Goal: Transaction & Acquisition: Purchase product/service

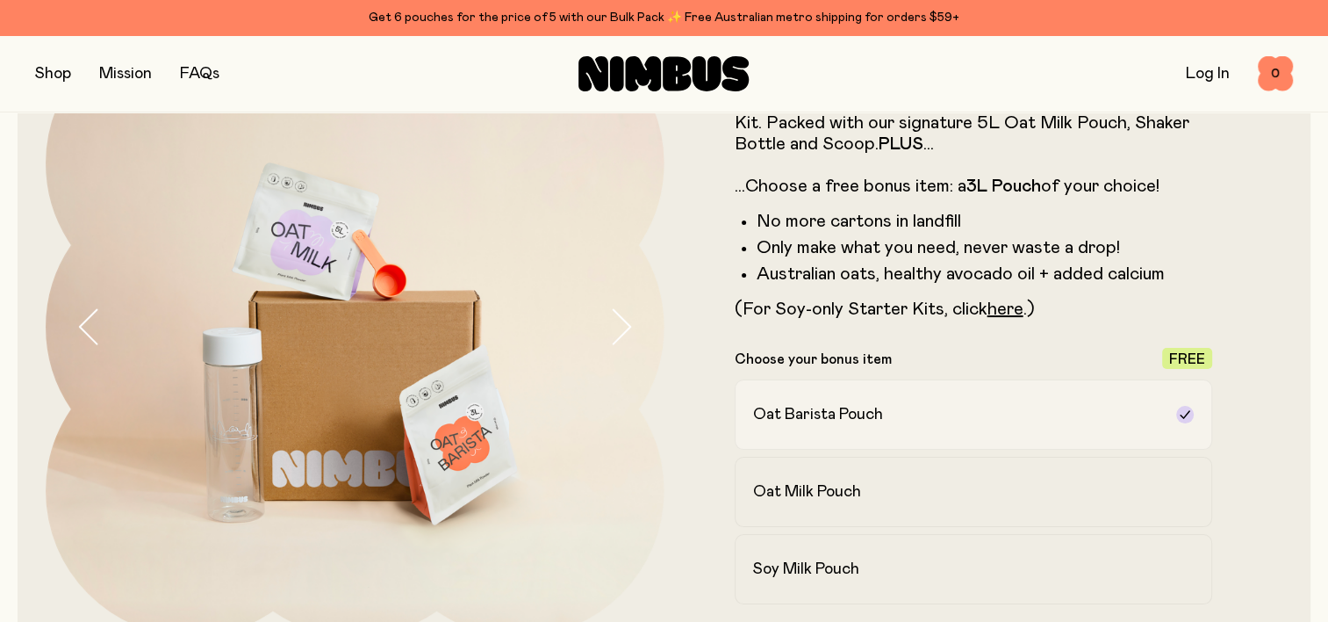
scroll to position [143, 0]
click at [885, 341] on form "Starter Kit Say hello to your new daily routine, with the Nimbus Starter Kit. P…" at bounding box center [974, 400] width 619 height 765
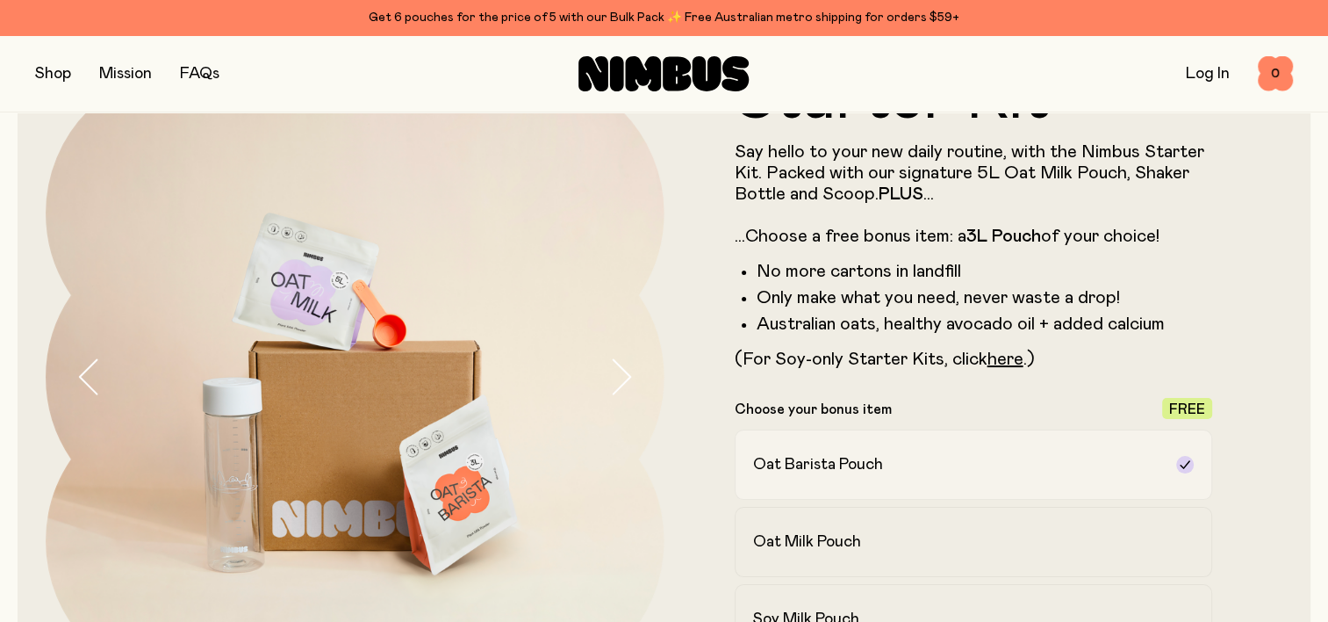
scroll to position [95, 0]
click at [46, 73] on button "button" at bounding box center [53, 73] width 36 height 25
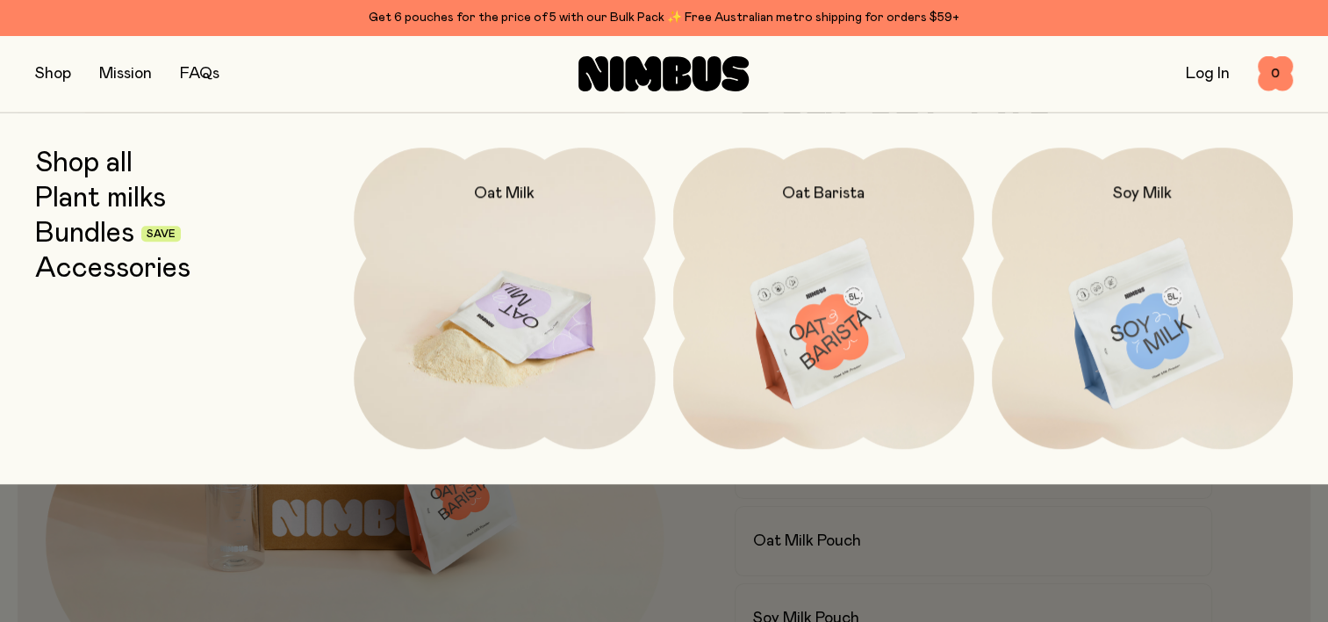
click at [520, 298] on img at bounding box center [504, 324] width 301 height 354
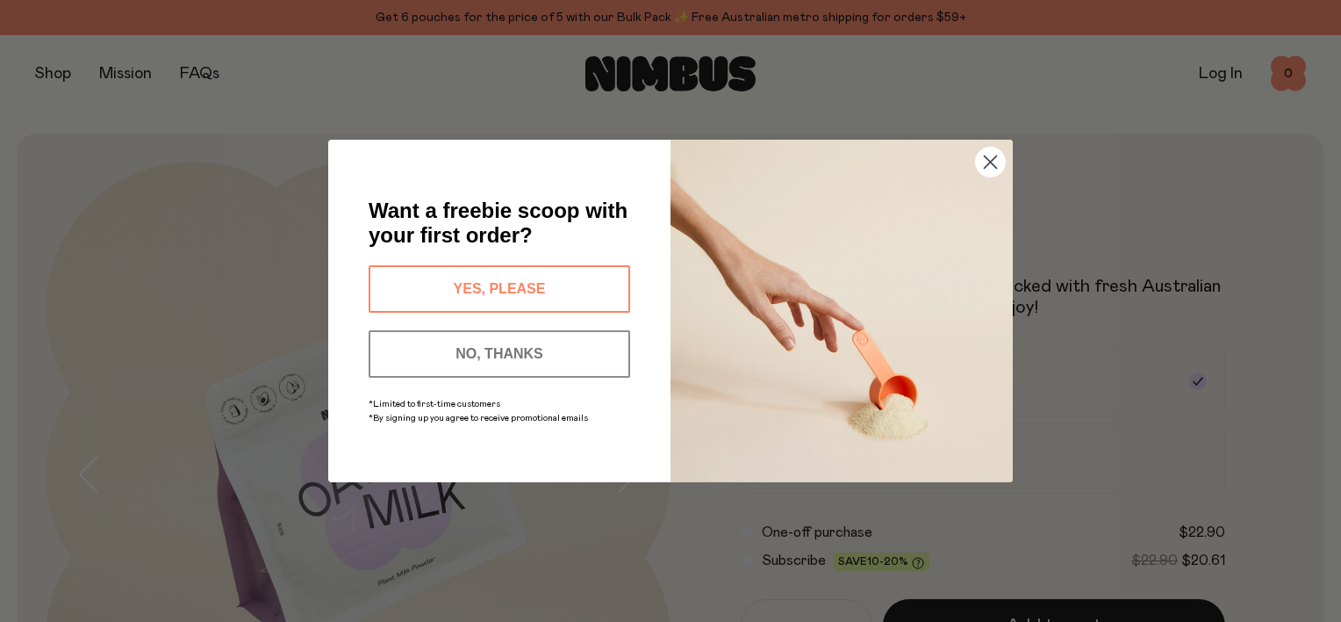
click at [993, 165] on circle "Close dialog" at bounding box center [990, 161] width 29 height 29
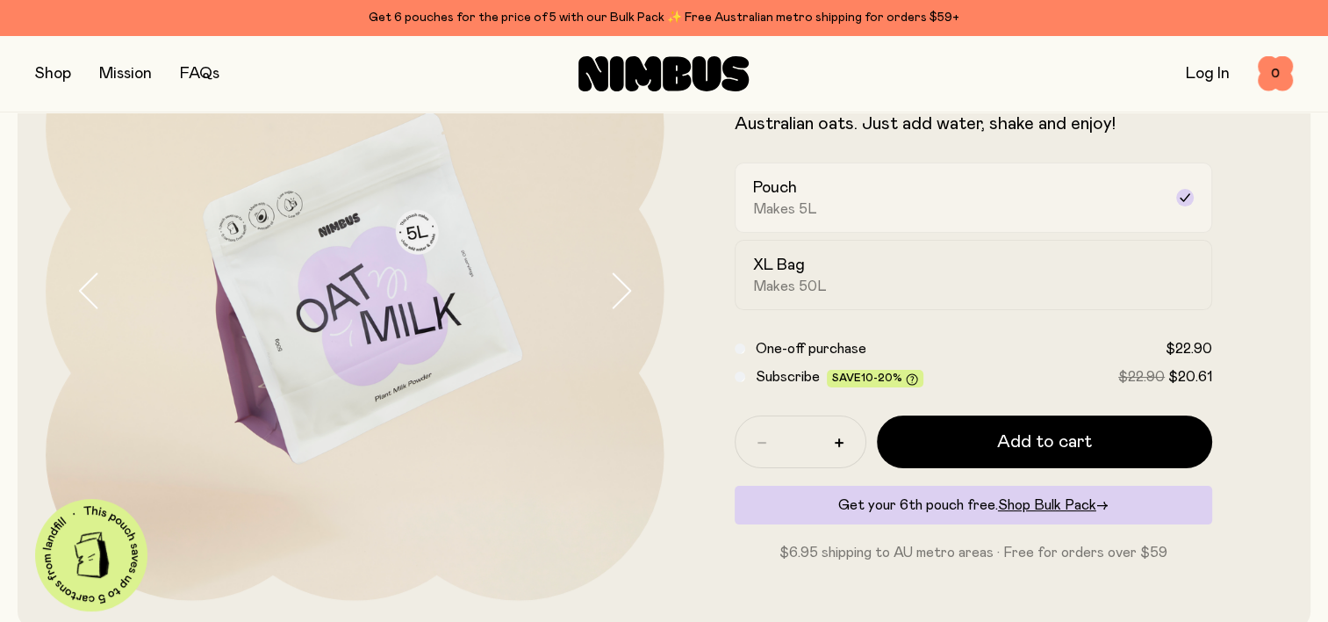
scroll to position [179, 0]
click at [906, 276] on div "XL Bag Makes 50L" at bounding box center [958, 275] width 410 height 40
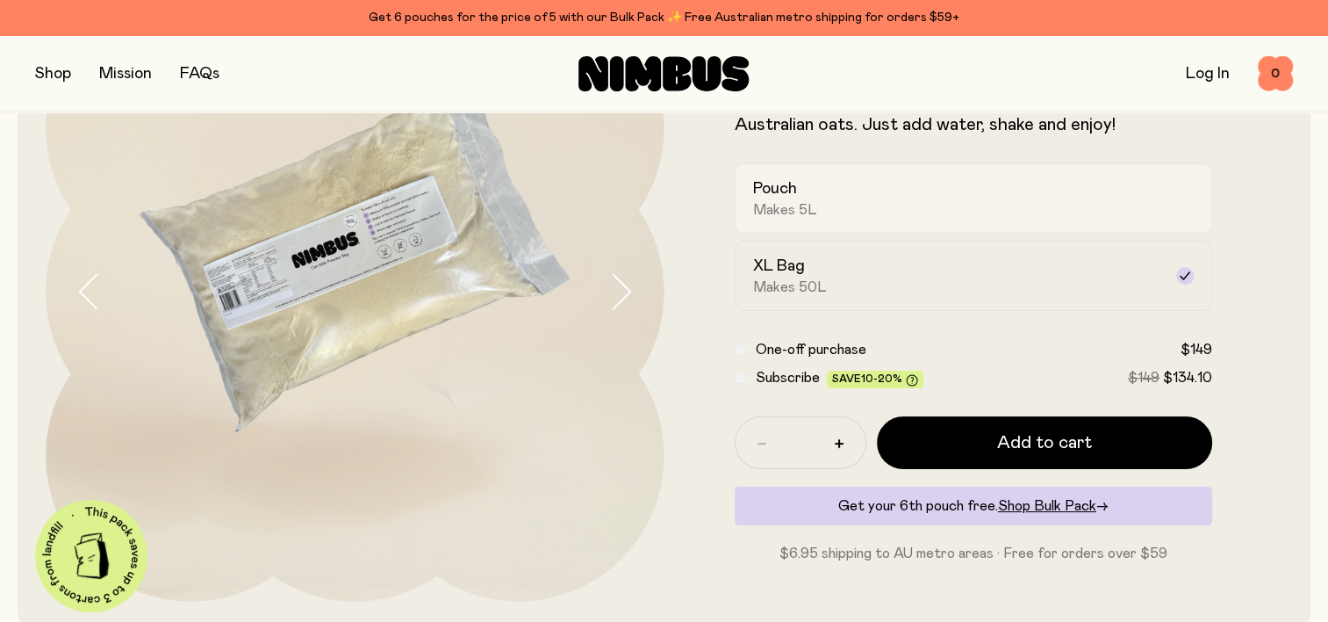
click at [925, 191] on div "Pouch Makes 5L" at bounding box center [958, 198] width 410 height 40
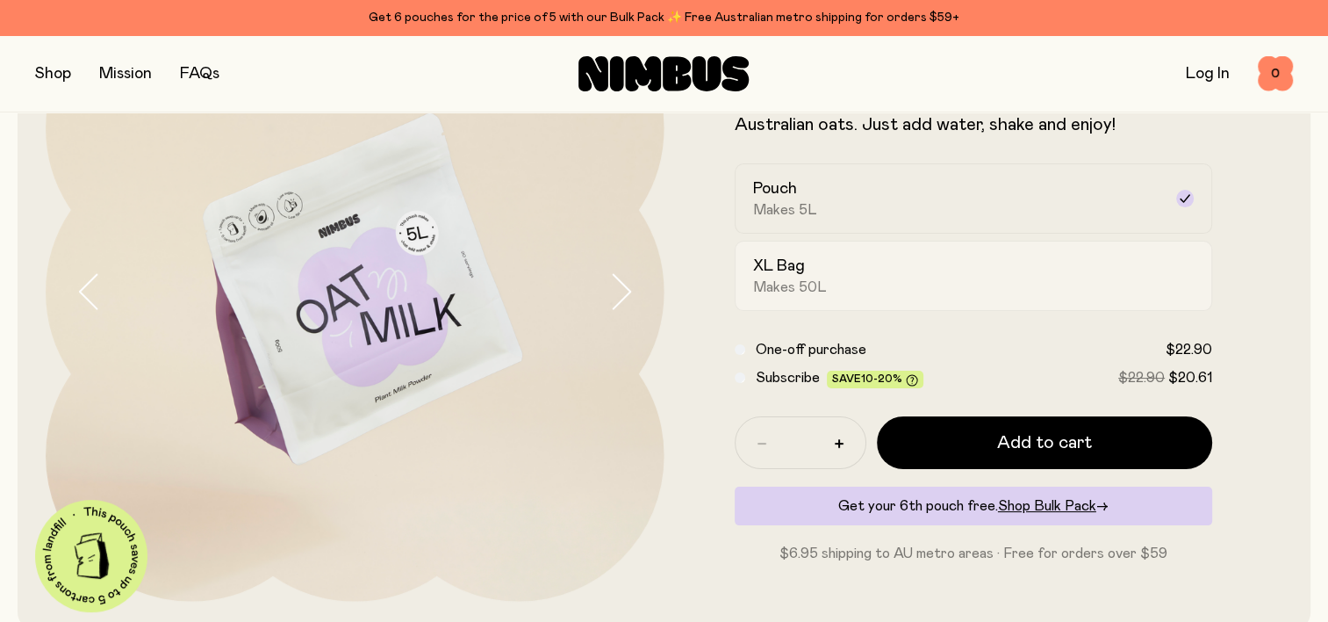
click at [941, 300] on label "XL Bag Makes 50L" at bounding box center [974, 276] width 478 height 70
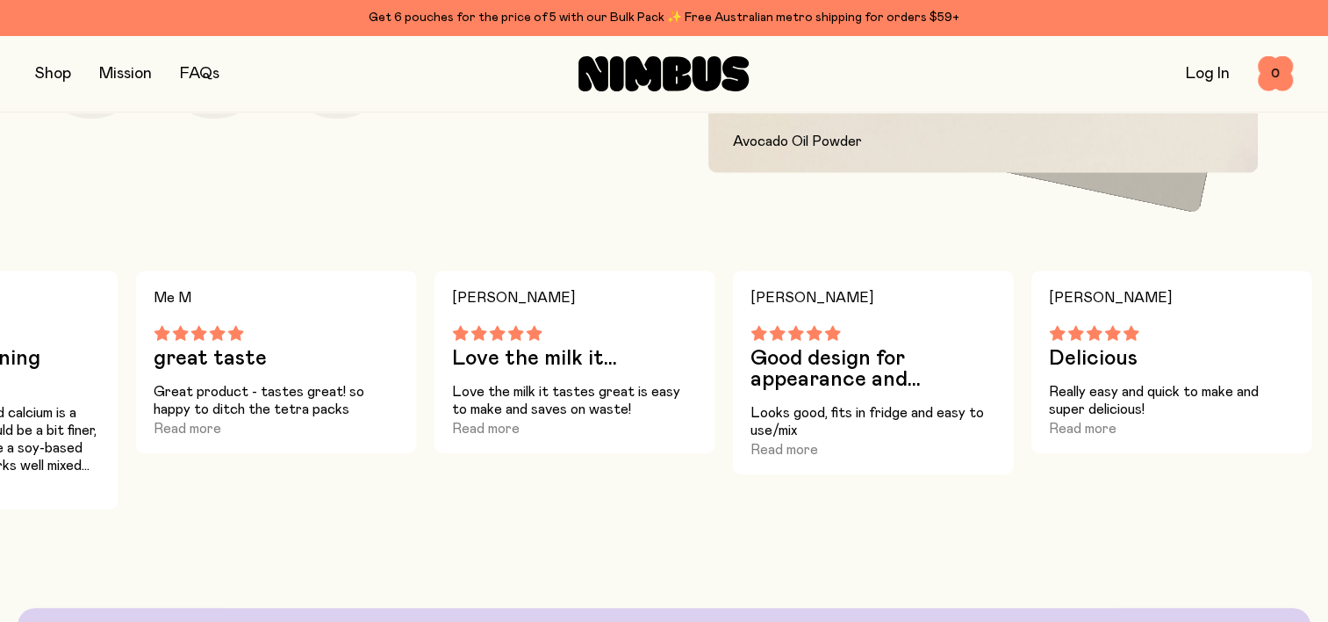
scroll to position [1148, 0]
